Goal: Information Seeking & Learning: Learn about a topic

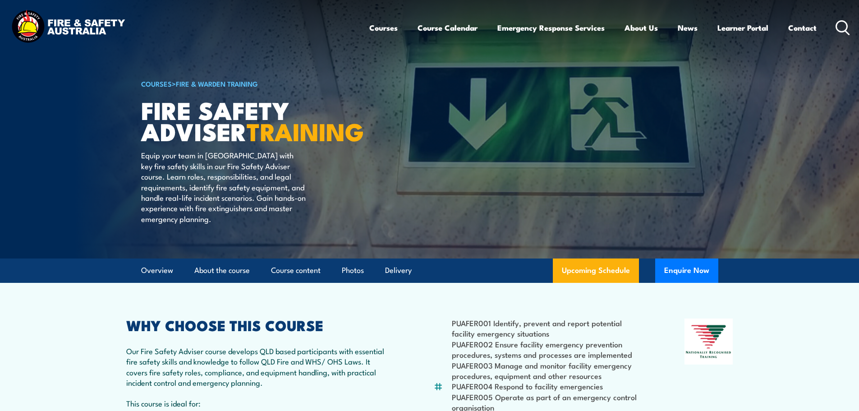
click at [840, 25] on icon at bounding box center [842, 27] width 14 height 15
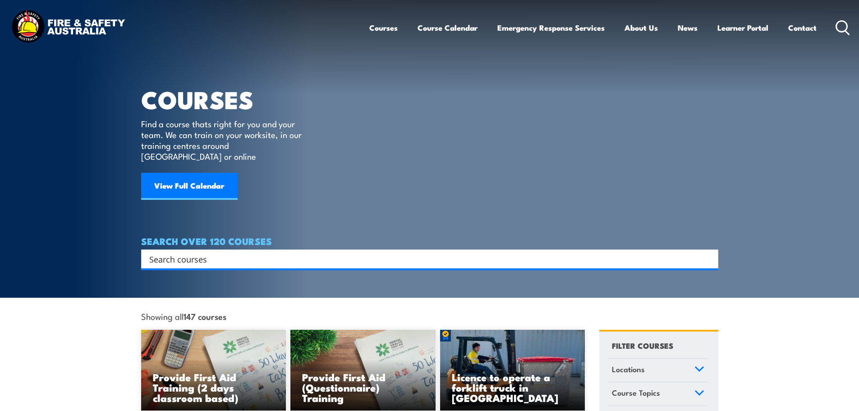
click at [206, 252] on input "Search input" at bounding box center [423, 259] width 549 height 14
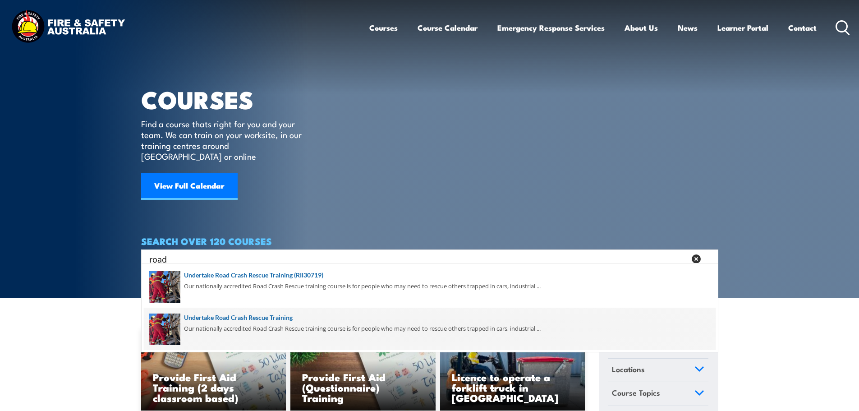
type input "road"
click at [263, 316] on span at bounding box center [429, 328] width 571 height 42
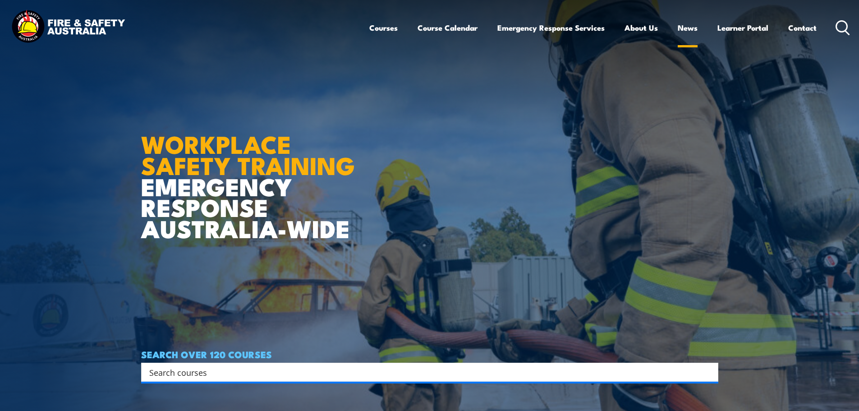
click at [689, 29] on link "News" at bounding box center [687, 28] width 20 height 24
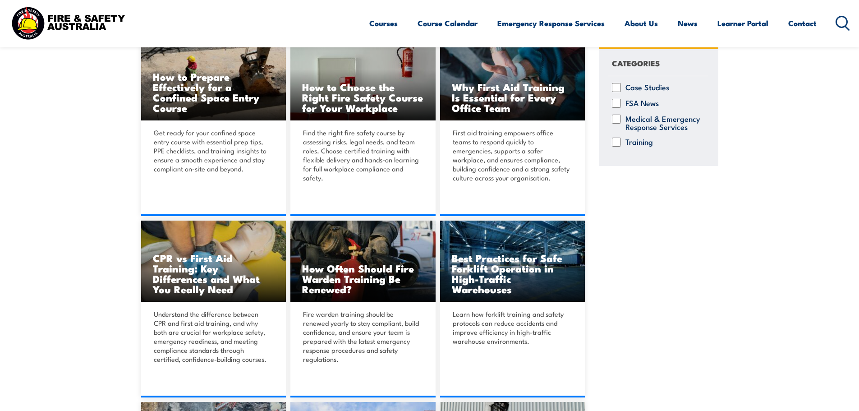
scroll to position [270, 0]
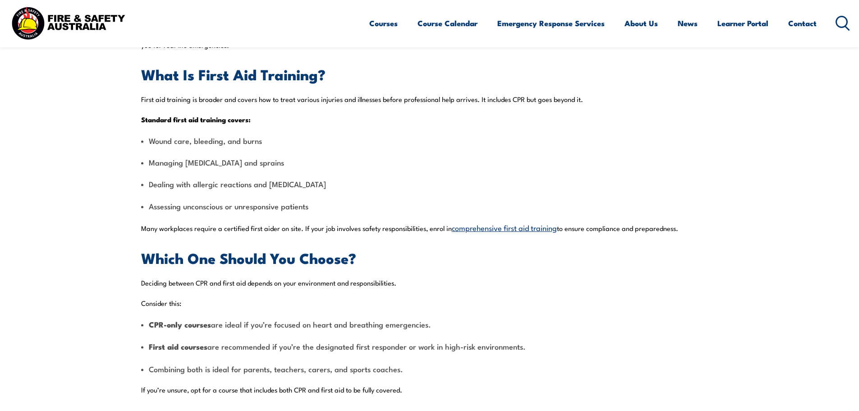
scroll to position [676, 0]
